Goal: Check status: Check status

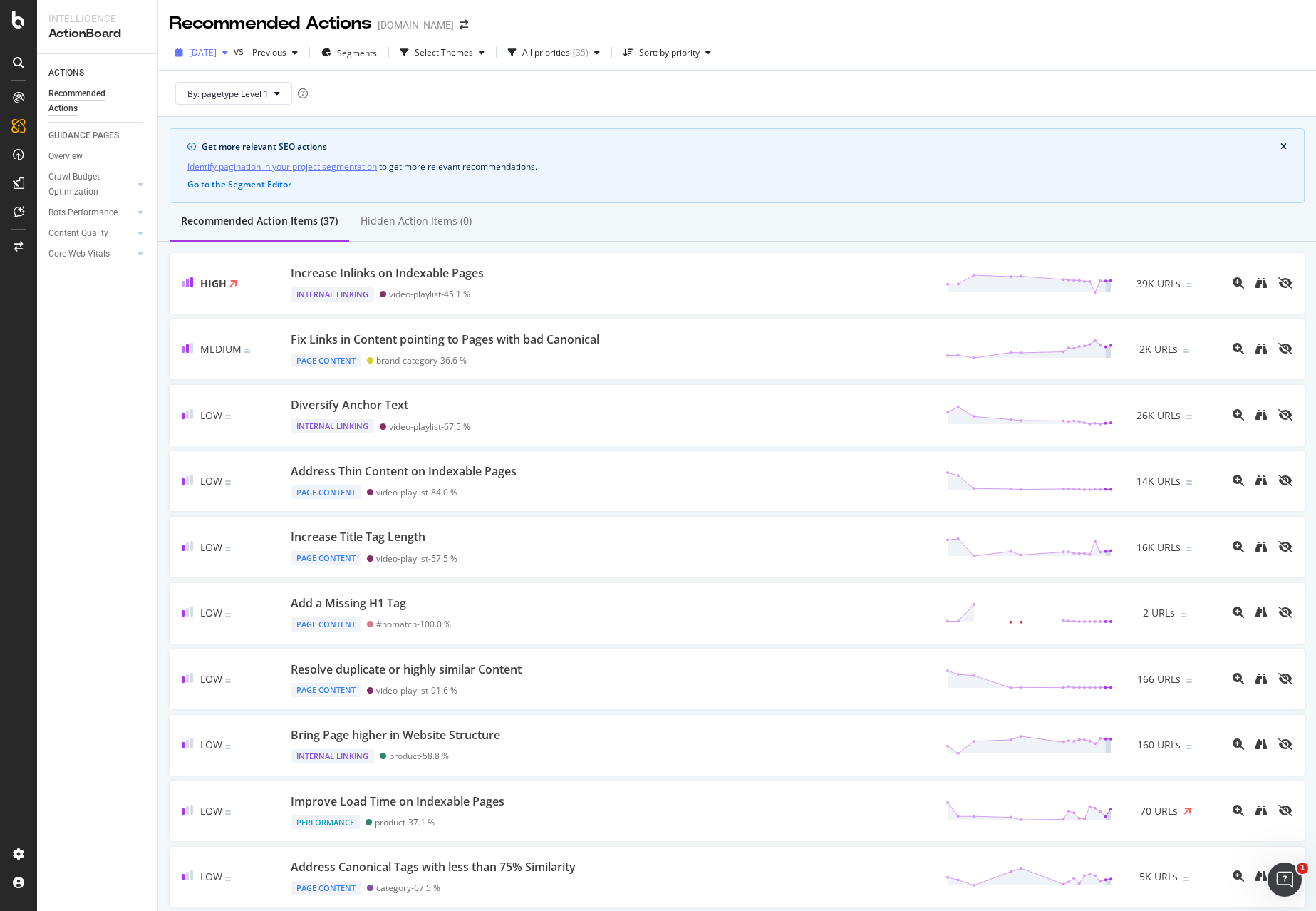
click at [233, 51] on div "button" at bounding box center [225, 52] width 17 height 8
click at [238, 101] on div "[DATE]" at bounding box center [227, 104] width 74 height 13
